Goal: Task Accomplishment & Management: Complete application form

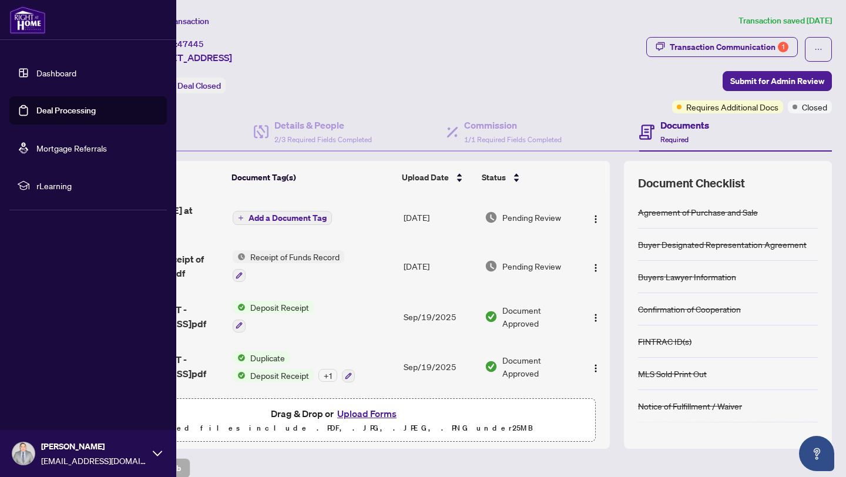
click at [53, 108] on link "Deal Processing" at bounding box center [65, 110] width 59 height 11
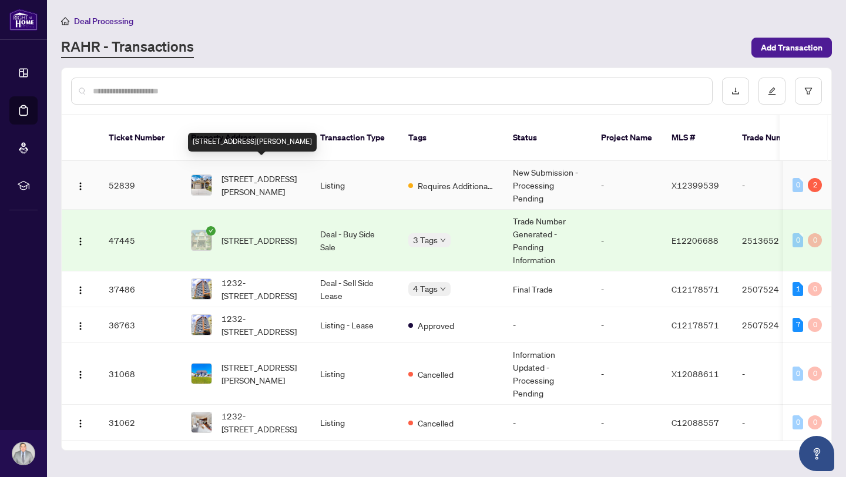
click at [267, 174] on span "[STREET_ADDRESS][PERSON_NAME]" at bounding box center [262, 185] width 80 height 26
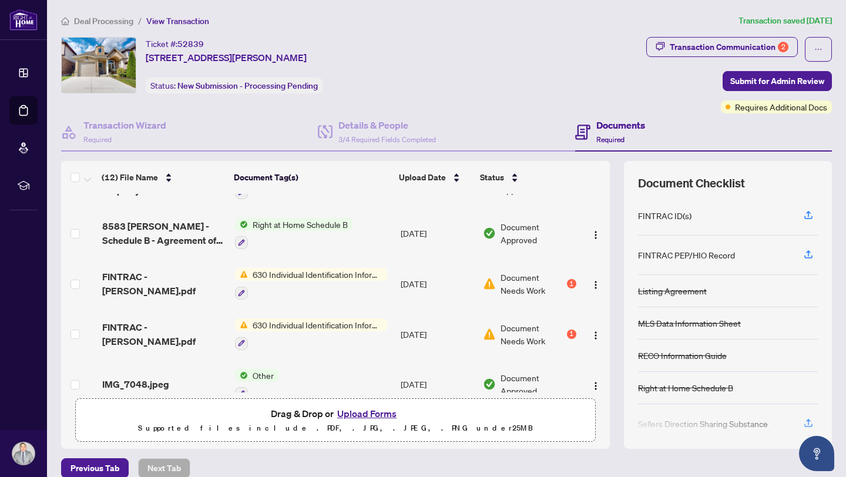
scroll to position [87, 0]
click at [344, 271] on span "630 Individual Identification Information Record" at bounding box center [317, 273] width 139 height 13
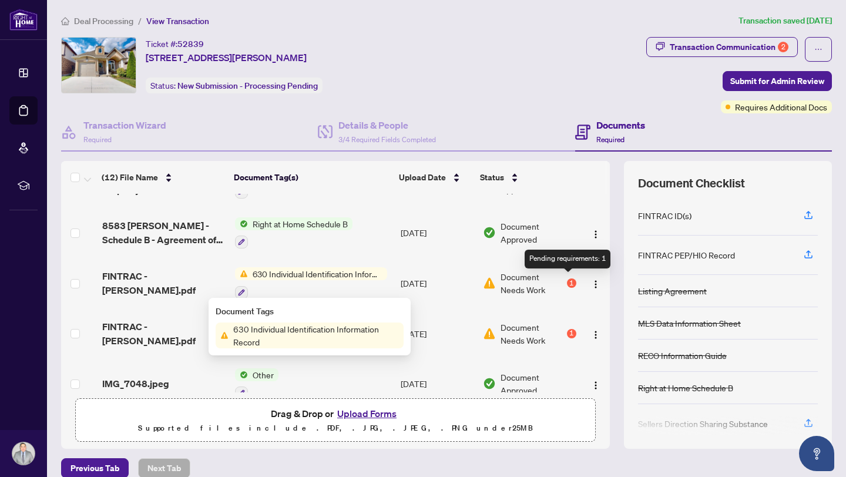
click at [568, 279] on div "1" at bounding box center [571, 283] width 9 height 9
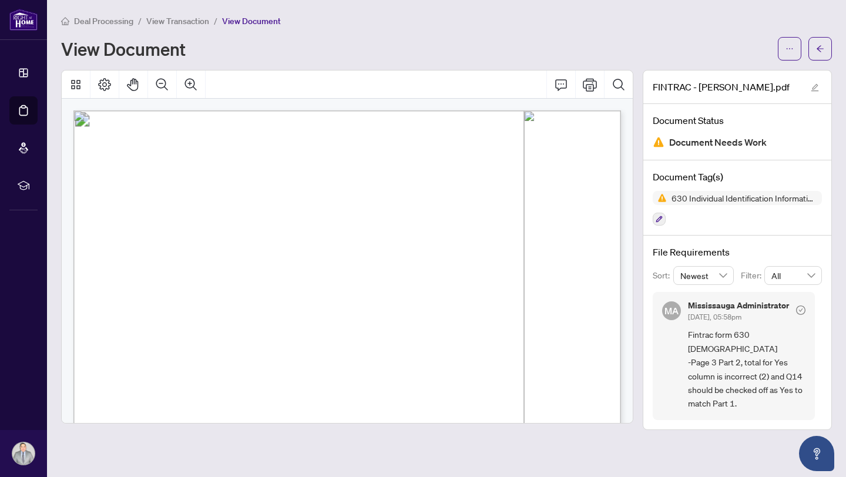
click at [763, 220] on div "630 Individual Identification Information Record" at bounding box center [737, 208] width 169 height 35
click at [820, 51] on icon "arrow-left" at bounding box center [820, 49] width 8 height 8
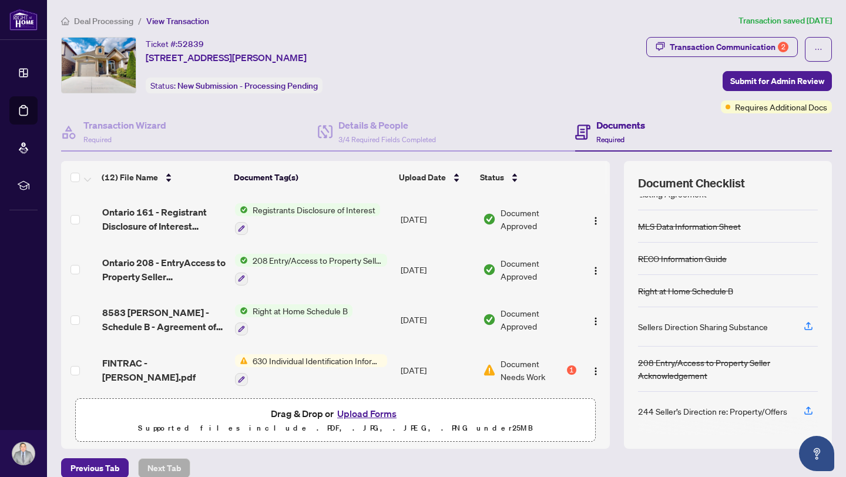
scroll to position [98, 0]
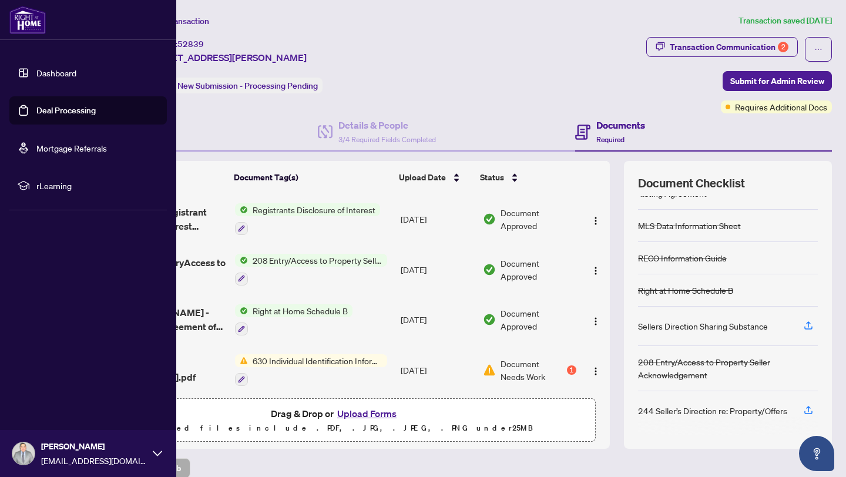
click at [64, 109] on link "Deal Processing" at bounding box center [65, 110] width 59 height 11
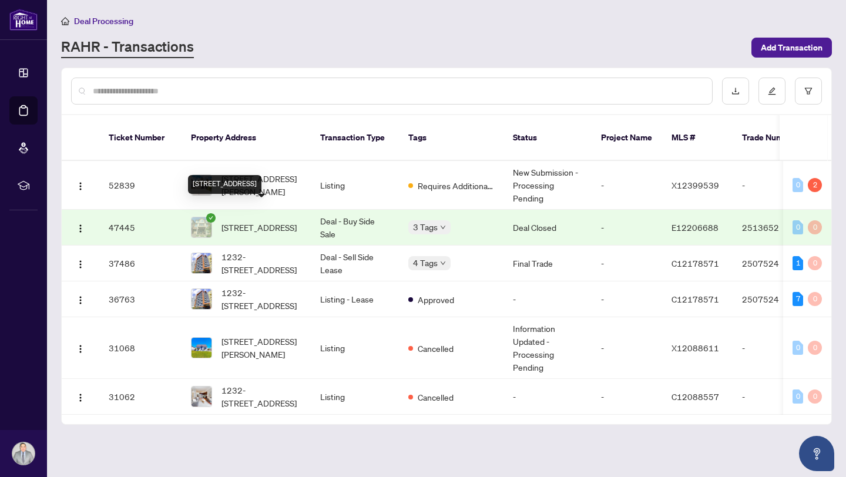
click at [274, 221] on span "[STREET_ADDRESS]" at bounding box center [259, 227] width 75 height 13
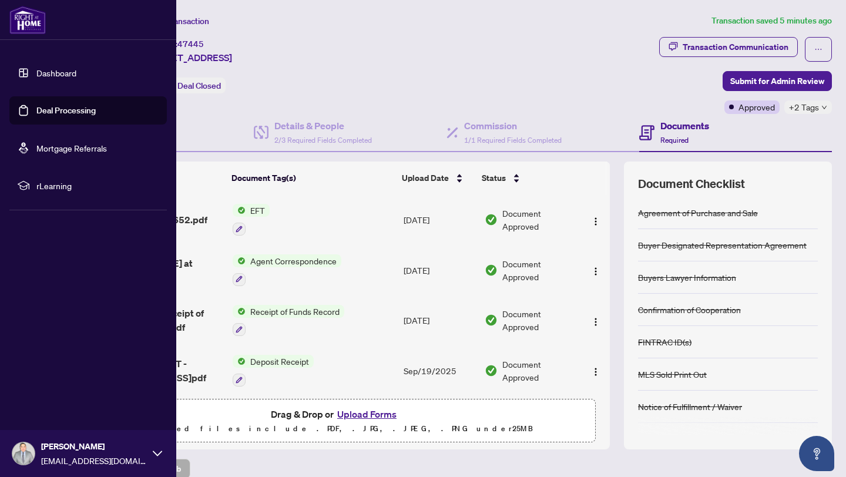
click at [45, 76] on link "Dashboard" at bounding box center [56, 73] width 40 height 11
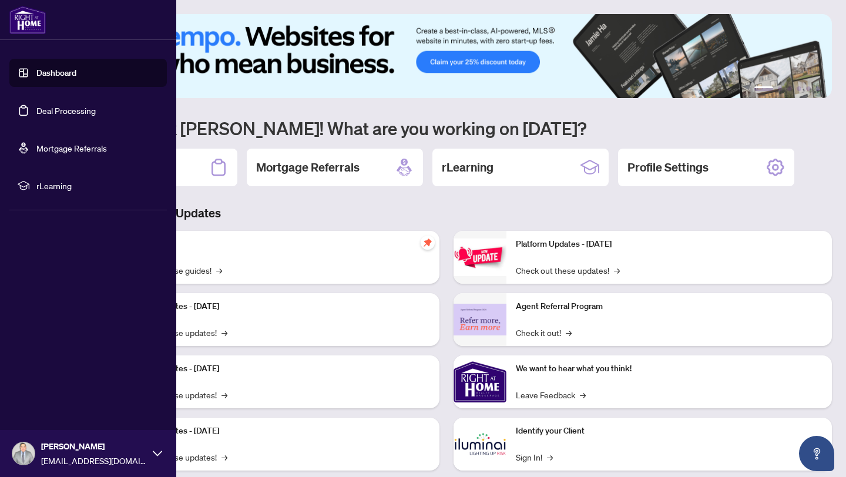
click at [48, 112] on link "Deal Processing" at bounding box center [65, 110] width 59 height 11
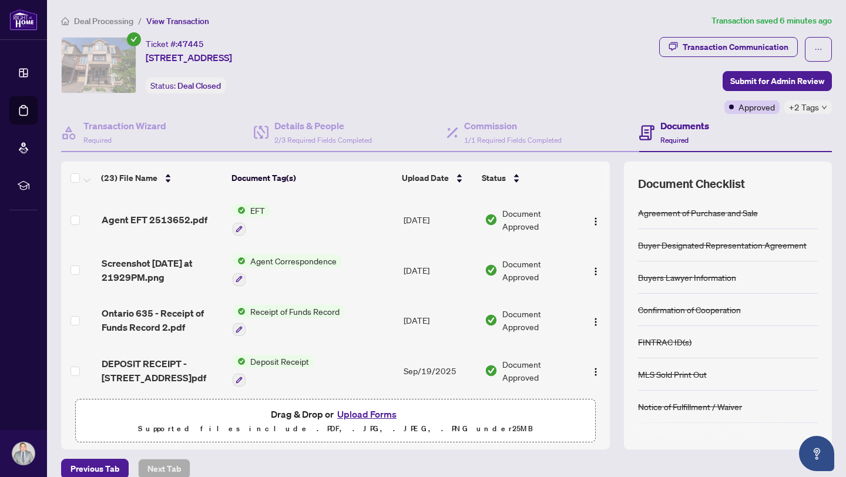
click at [684, 125] on h4 "Documents" at bounding box center [685, 126] width 49 height 14
click at [164, 19] on span "View Transaction" at bounding box center [177, 21] width 63 height 11
click at [181, 216] on span "Agent EFT 2513652.pdf" at bounding box center [155, 220] width 106 height 14
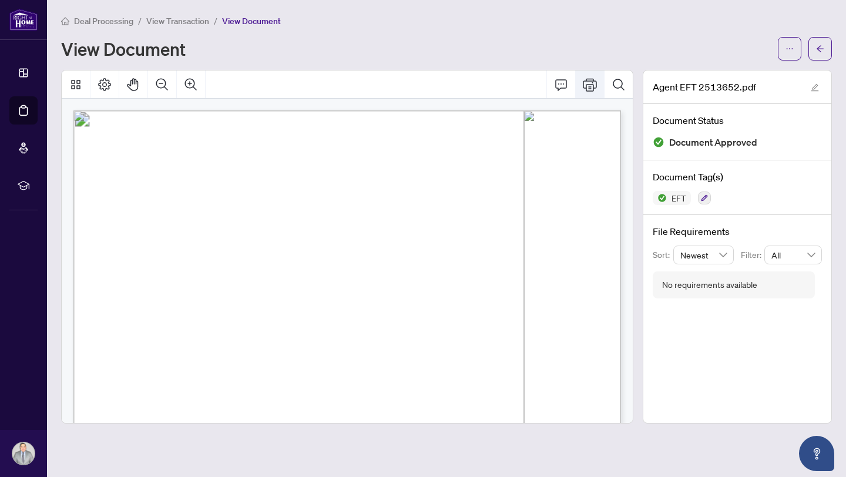
click at [593, 86] on icon "Print" at bounding box center [590, 84] width 14 height 13
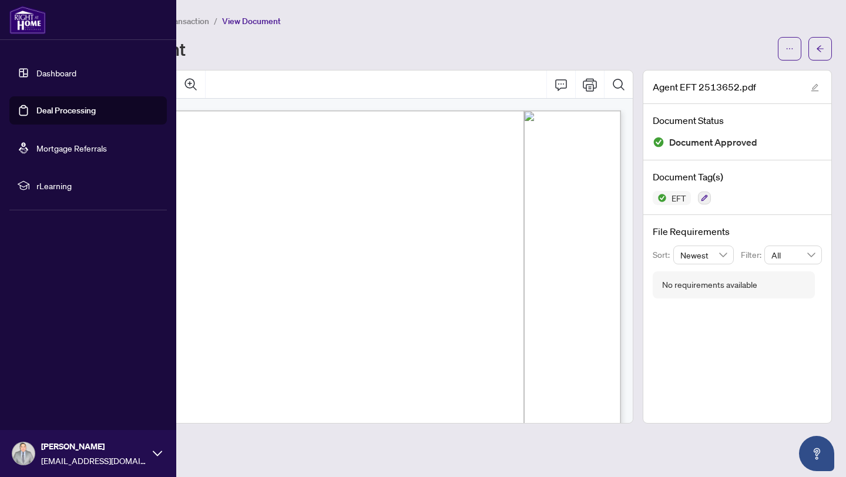
click at [57, 73] on link "Dashboard" at bounding box center [56, 73] width 40 height 11
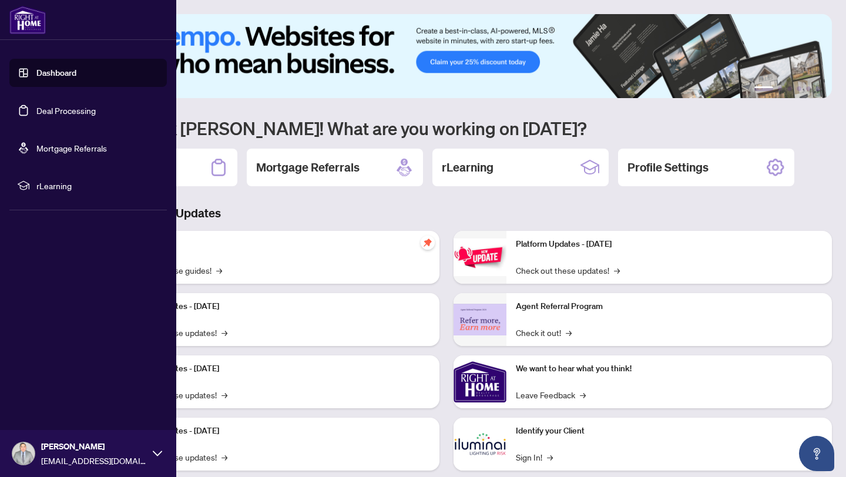
click at [47, 115] on link "Deal Processing" at bounding box center [65, 110] width 59 height 11
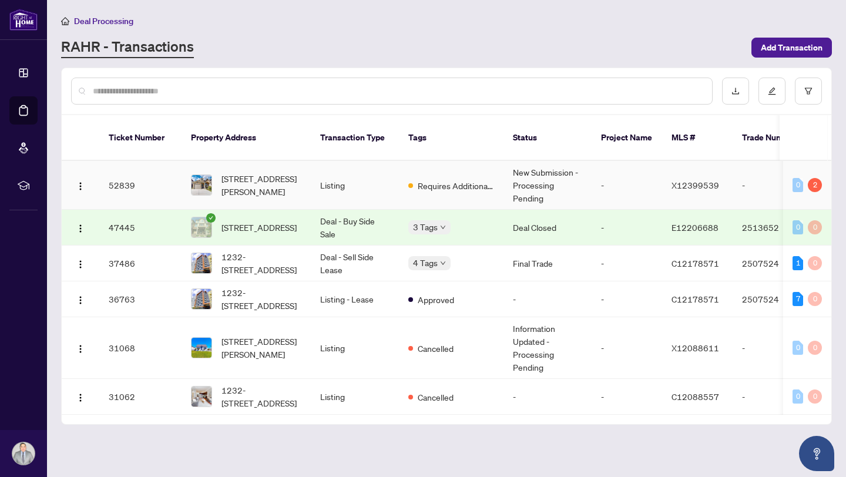
click at [706, 180] on span "X12399539" at bounding box center [696, 185] width 48 height 11
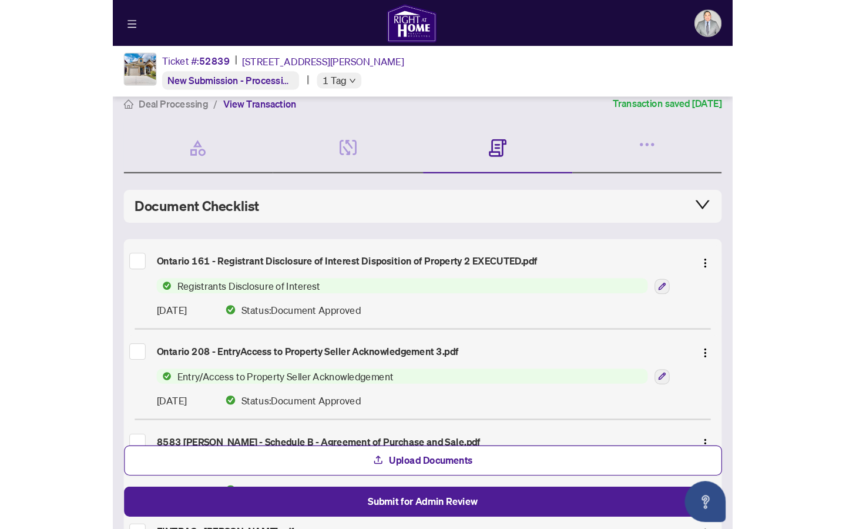
scroll to position [14, 0]
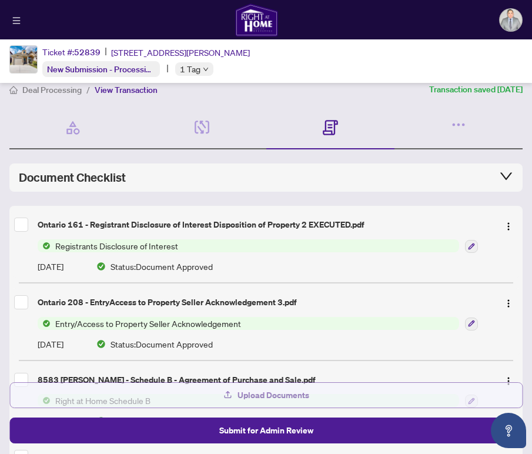
click at [254, 394] on span "Upload Documents" at bounding box center [273, 394] width 72 height 19
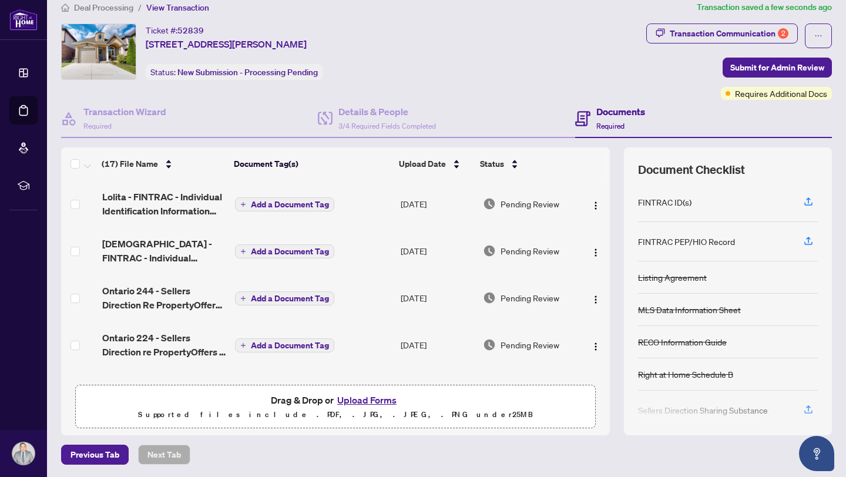
click at [296, 202] on span "Add a Document Tag" at bounding box center [290, 204] width 78 height 8
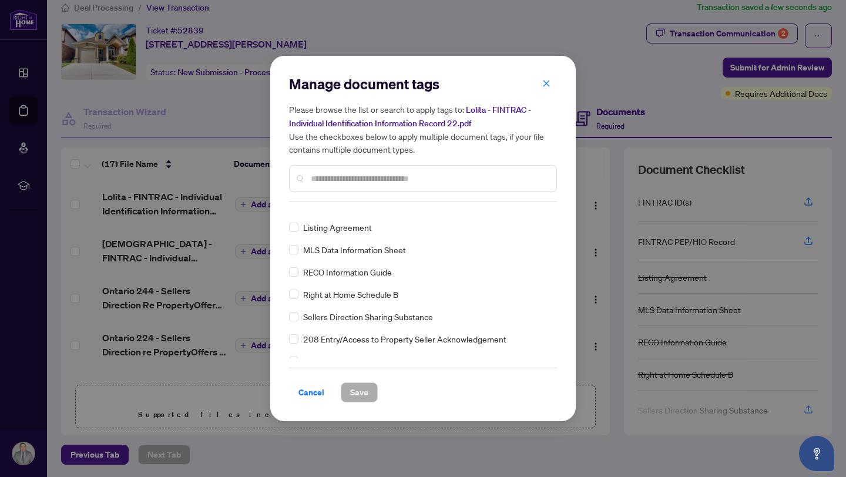
scroll to position [0, 0]
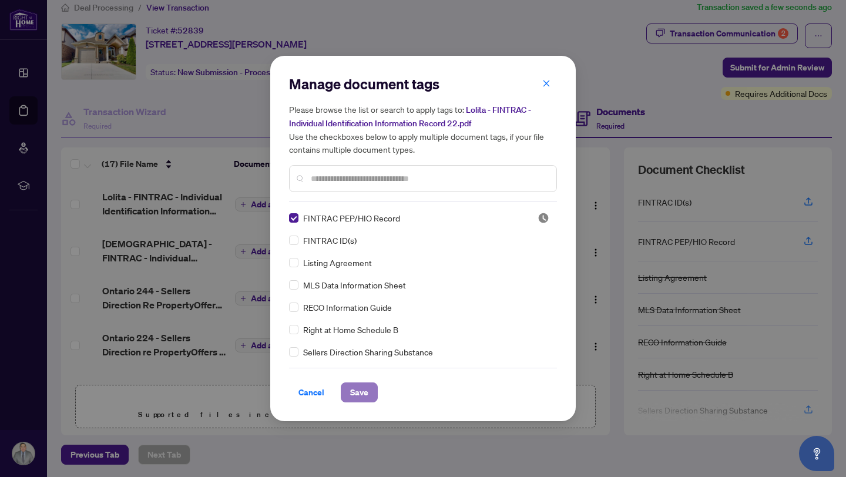
click at [356, 394] on span "Save" at bounding box center [359, 392] width 18 height 19
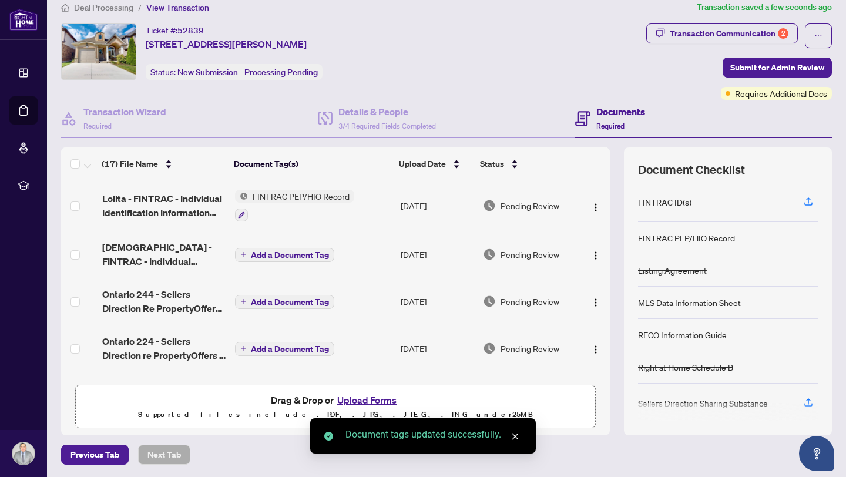
click at [278, 256] on span "Add a Document Tag" at bounding box center [290, 255] width 78 height 8
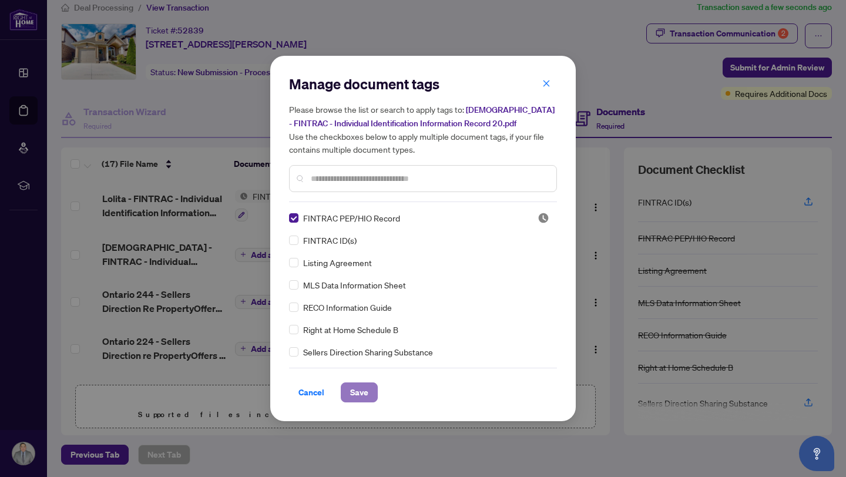
click at [360, 388] on span "Save" at bounding box center [359, 392] width 18 height 19
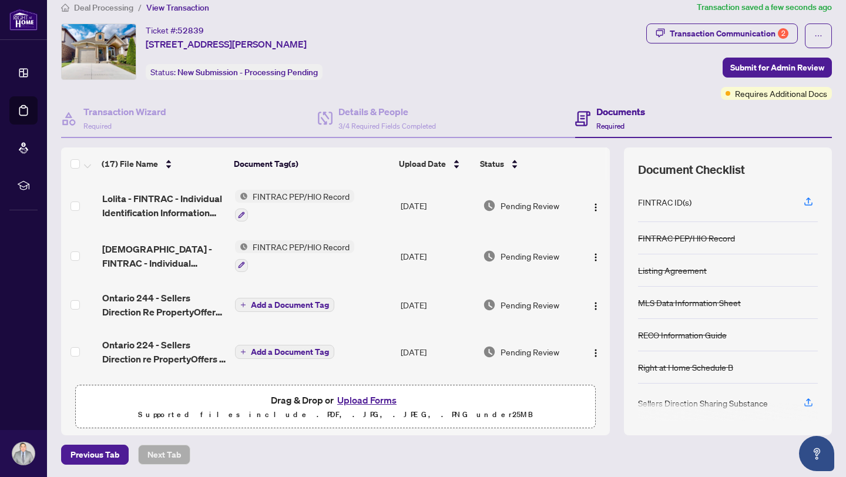
click at [284, 303] on span "Add a Document Tag" at bounding box center [290, 305] width 78 height 8
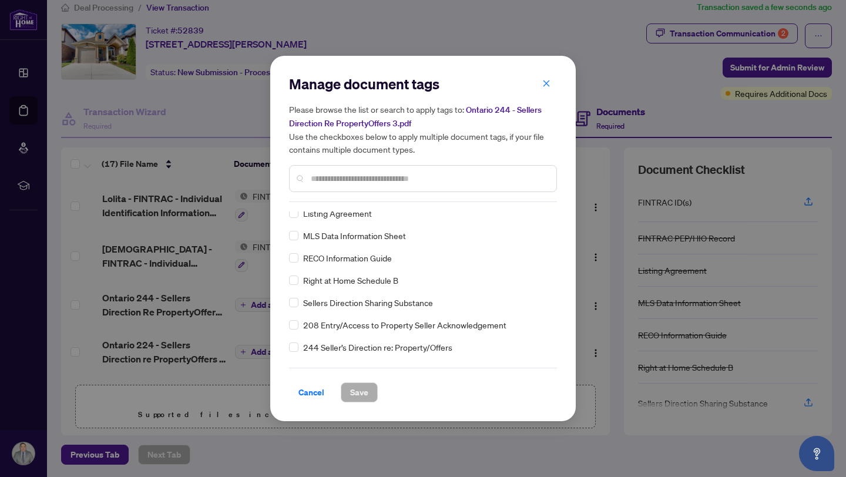
scroll to position [52, 0]
click at [358, 348] on span "244 Seller’s Direction re: Property/Offers" at bounding box center [377, 344] width 149 height 13
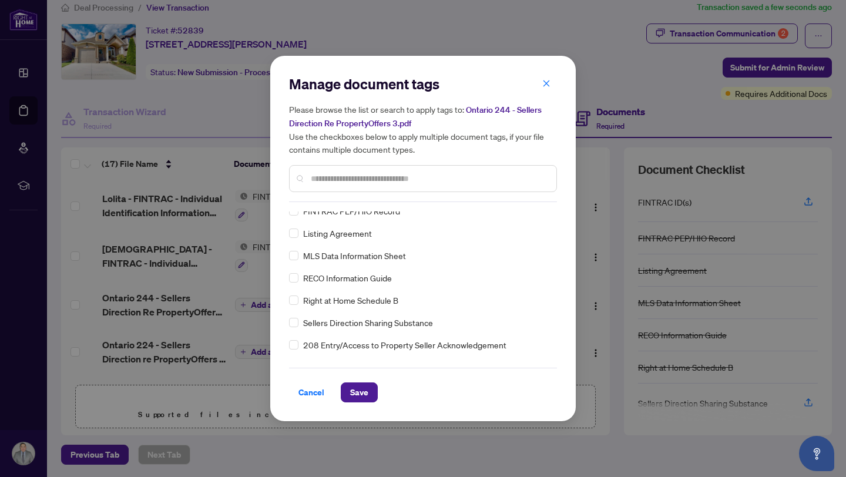
scroll to position [0, 0]
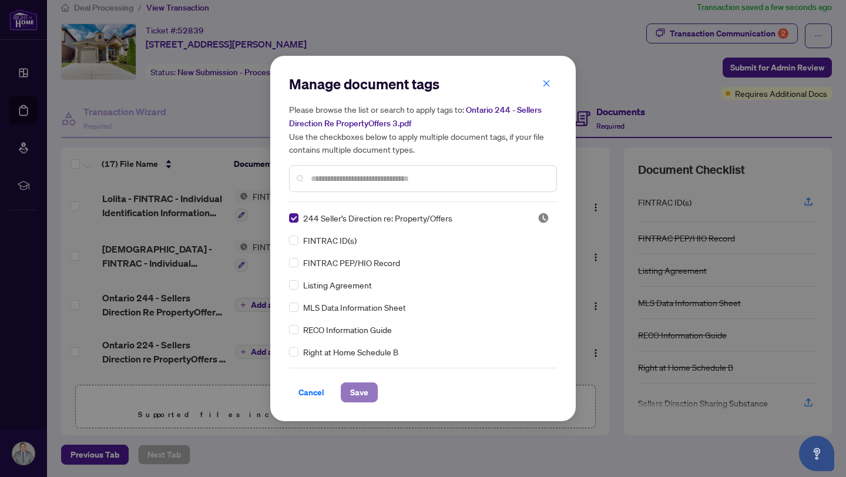
click at [364, 397] on span "Save" at bounding box center [359, 392] width 18 height 19
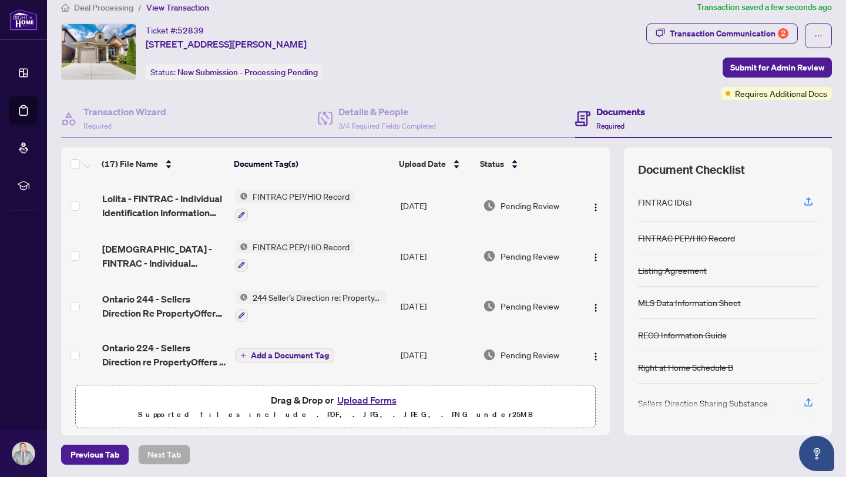
click at [301, 354] on span "Add a Document Tag" at bounding box center [290, 355] width 78 height 8
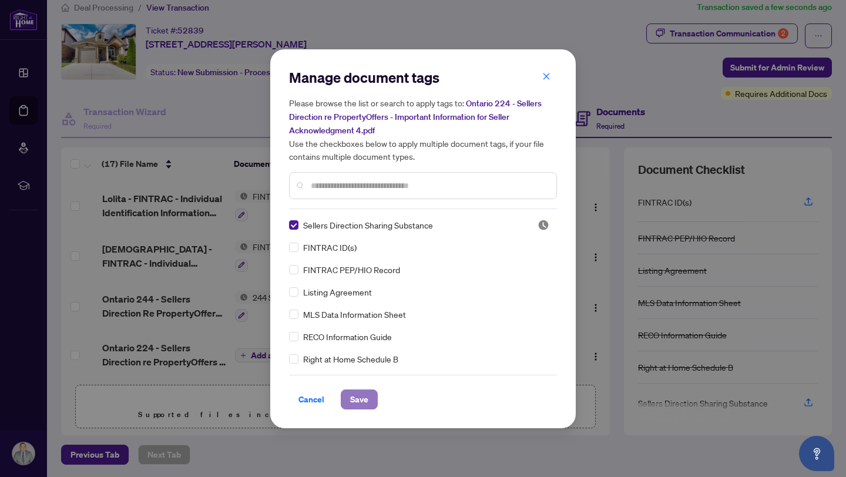
click at [366, 397] on span "Save" at bounding box center [359, 399] width 18 height 19
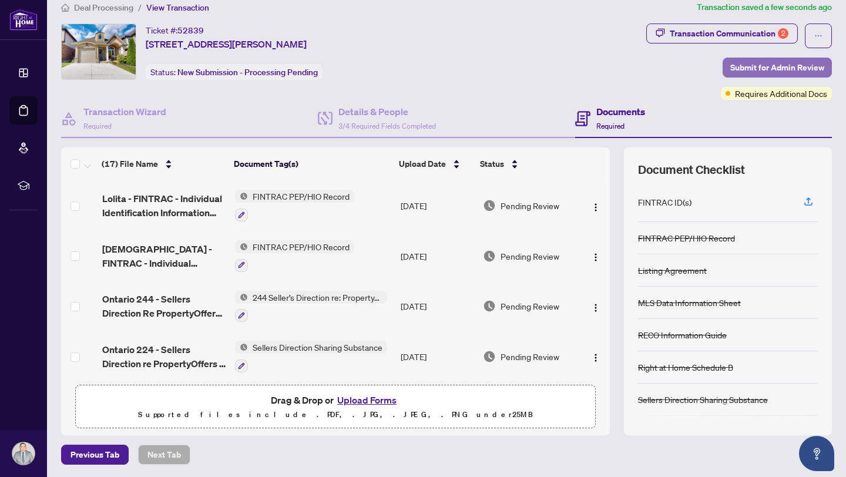
click at [756, 69] on span "Submit for Admin Review" at bounding box center [777, 67] width 94 height 19
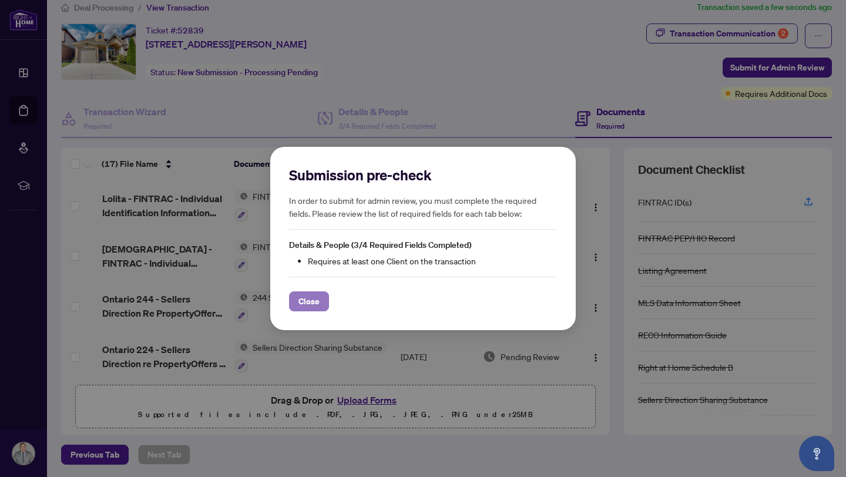
click at [316, 304] on span "Close" at bounding box center [309, 301] width 21 height 19
